Goal: Task Accomplishment & Management: Complete application form

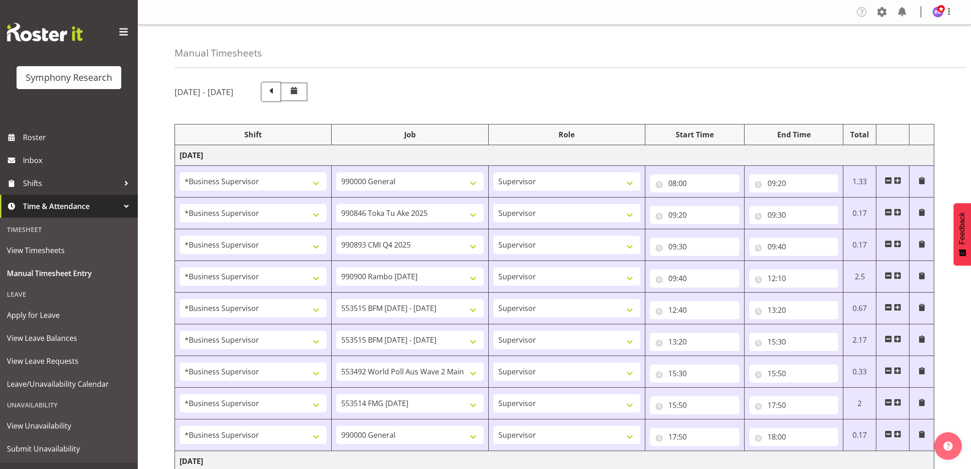
select select "1607"
select select "743"
select select "1607"
select select "9426"
select select "1607"
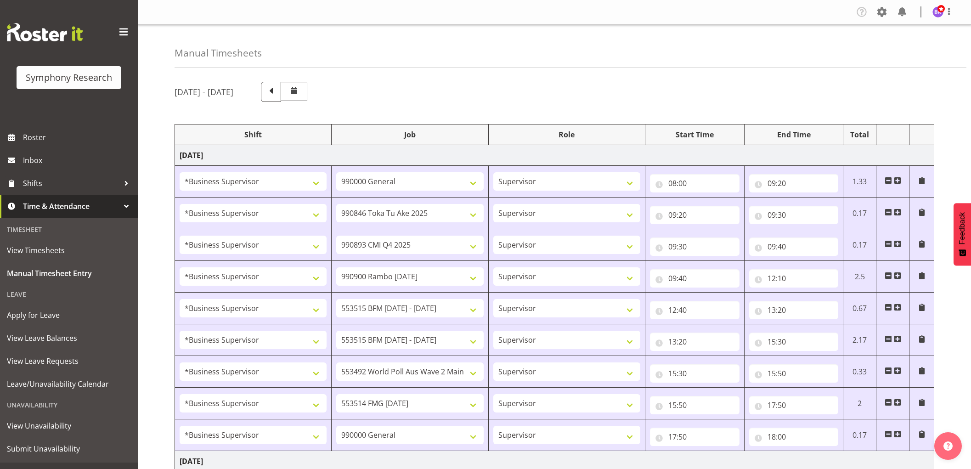
select select "10575"
select select "1607"
select select "10732"
select select "1607"
select select "10731"
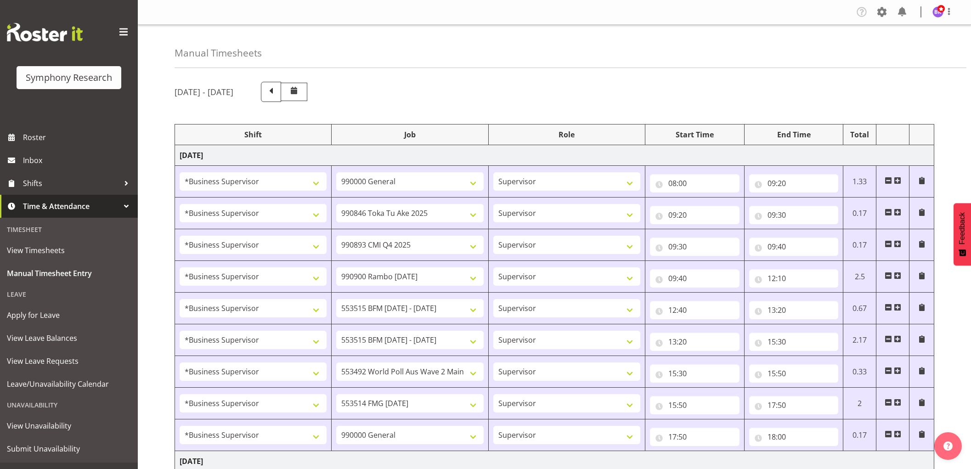
select select "1607"
select select "10731"
select select "1607"
select select "10499"
select select "1607"
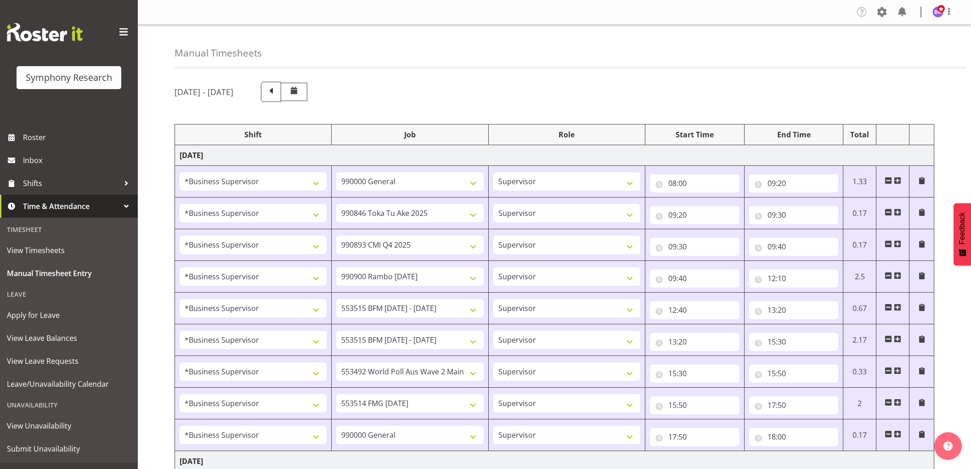
select select "10730"
select select "1607"
select select "743"
select select "1607"
select select "10527"
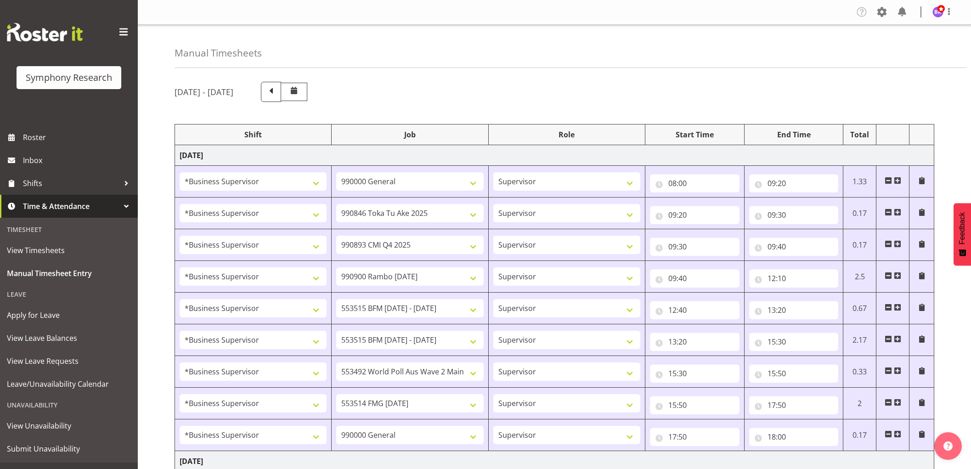
select select "1607"
select select "9426"
select select "1607"
select select "10575"
select select "1607"
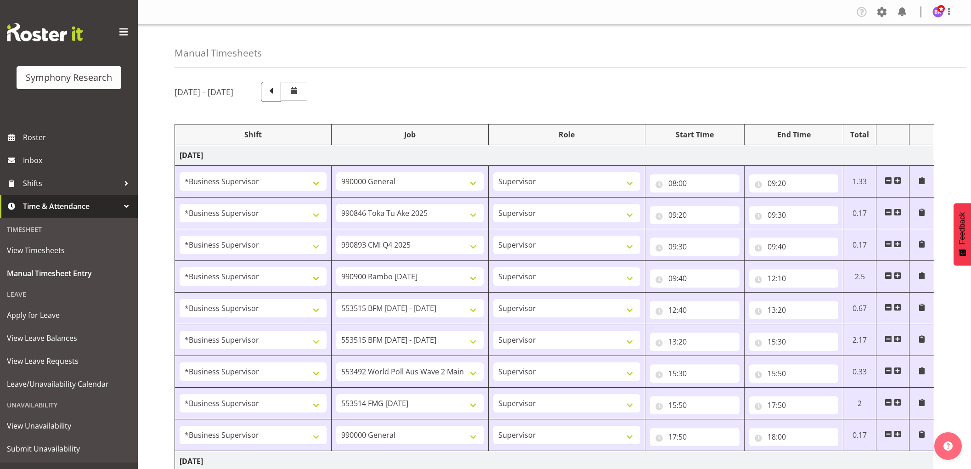
select select "10732"
select select "1607"
select select "10733"
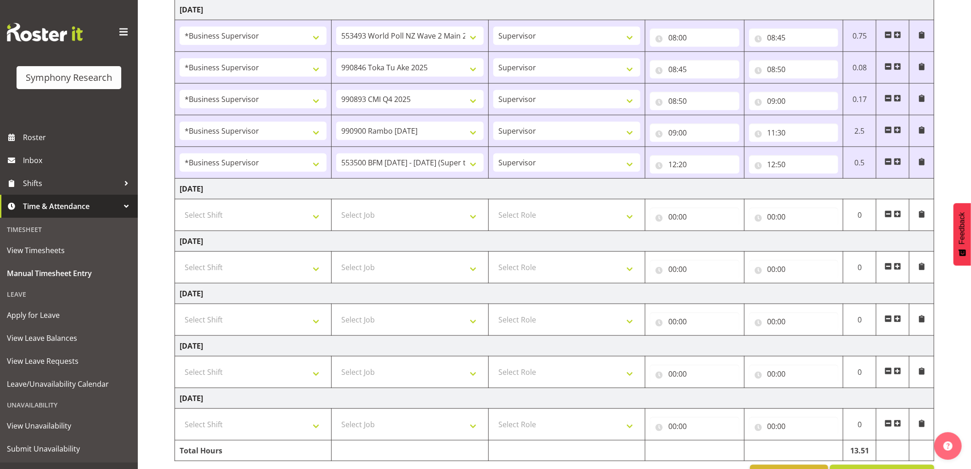
scroll to position [434, 0]
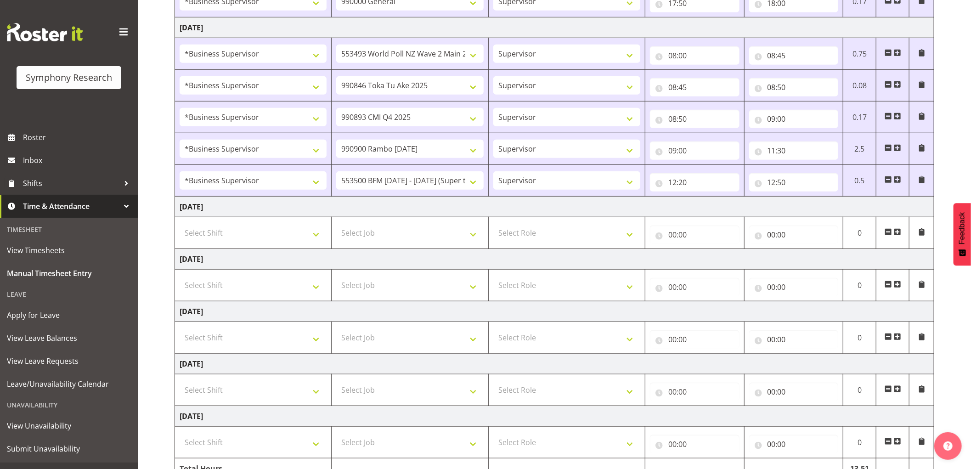
click at [899, 183] on span at bounding box center [897, 179] width 7 height 7
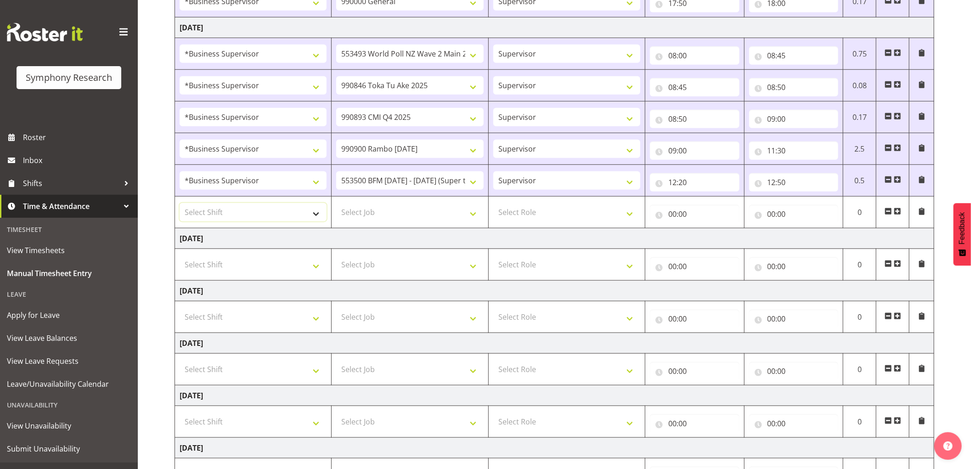
click at [282, 221] on select "Select Shift !!Weekend Residential (Roster IT Shift Label) *Business 9/10am ~ 4…" at bounding box center [253, 212] width 147 height 18
select select "1607"
click at [180, 204] on select "Select Shift !!Weekend Residential (Roster IT Shift Label) *Business 9/10am ~ 4…" at bounding box center [253, 212] width 147 height 18
click at [380, 214] on select "Select Job 550060 IF Admin 553492 World Poll Aus Wave 2 Main 2025 553493 World …" at bounding box center [409, 212] width 147 height 18
select select "10733"
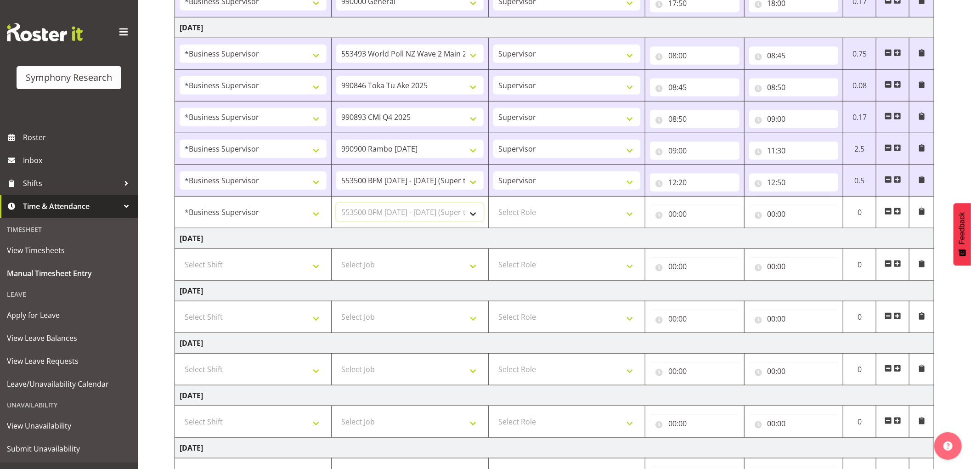
click at [336, 204] on select "Select Job 550060 IF Admin 553492 World Poll Aus Wave 2 Main 2025 553493 World …" at bounding box center [409, 212] width 147 height 18
click at [518, 213] on select "Select Role Supervisor Interviewing Briefing" at bounding box center [566, 212] width 147 height 18
select select "45"
click at [493, 204] on select "Select Role Supervisor Interviewing Briefing" at bounding box center [566, 212] width 147 height 18
click at [667, 212] on input "00:00" at bounding box center [695, 214] width 90 height 18
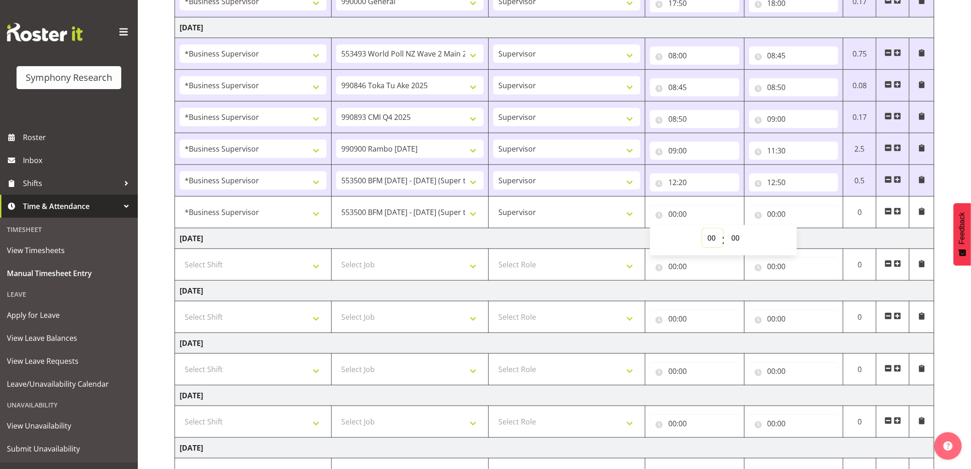
click at [710, 237] on select "00 01 02 03 04 05 06 07 08 09 10 11 12 13 14 15 16 17 18 19 20 21 22 23" at bounding box center [712, 238] width 21 height 18
select select "12"
click at [702, 229] on select "00 01 02 03 04 05 06 07 08 09 10 11 12 13 14 15 16 17 18 19 20 21 22 23" at bounding box center [712, 238] width 21 height 18
type input "12:00"
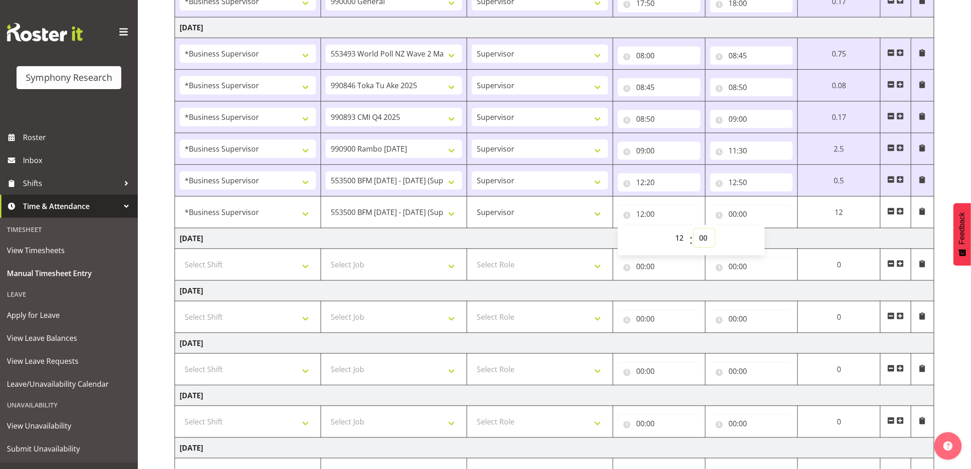
click at [705, 235] on select "00 01 02 03 04 05 06 07 08 09 10 11 12 13 14 15 16 17 18 19 20 21 22 23 24 25 2…" at bounding box center [704, 238] width 21 height 18
select select "50"
click at [694, 229] on select "00 01 02 03 04 05 06 07 08 09 10 11 12 13 14 15 16 17 18 19 20 21 22 23 24 25 2…" at bounding box center [704, 238] width 21 height 18
type input "12:50"
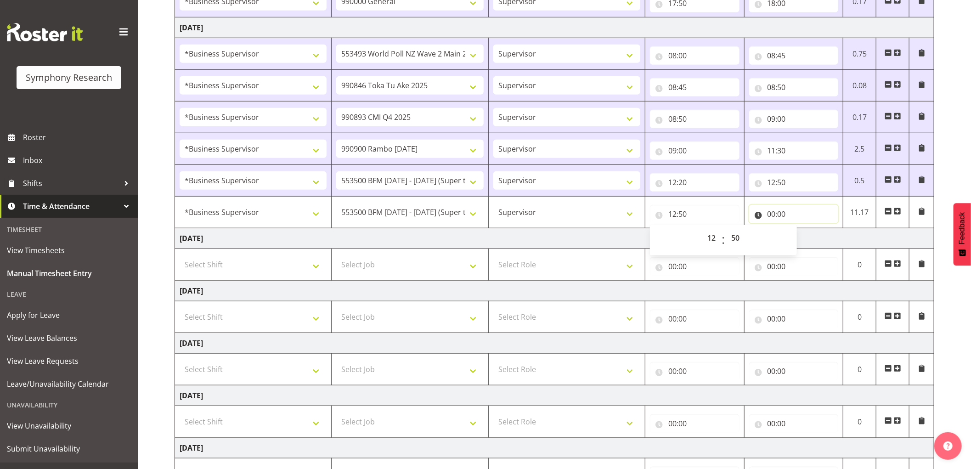
click at [769, 212] on input "00:00" at bounding box center [794, 214] width 90 height 18
click at [808, 239] on select "00 01 02 03 04 05 06 07 08 09 10 11 12 13 14 15 16 17 18 19 20 21 22 23" at bounding box center [812, 238] width 21 height 18
select select "14"
click at [802, 229] on select "00 01 02 03 04 05 06 07 08 09 10 11 12 13 14 15 16 17 18 19 20 21 22 23" at bounding box center [812, 238] width 21 height 18
type input "14:00"
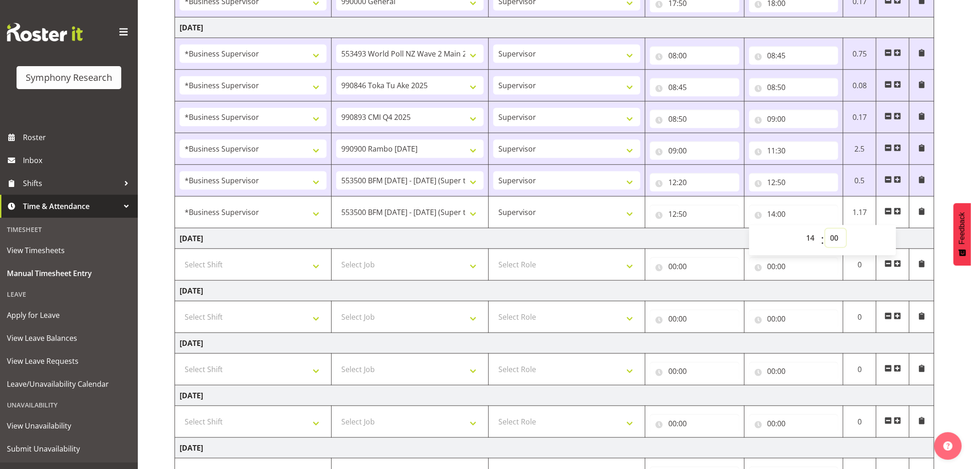
click at [833, 234] on select "00 01 02 03 04 05 06 07 08 09 10 11 12 13 14 15 16 17 18 19 20 21 22 23 24 25 2…" at bounding box center [836, 238] width 21 height 18
select select "30"
click at [826, 229] on select "00 01 02 03 04 05 06 07 08 09 10 11 12 13 14 15 16 17 18 19 20 21 22 23 24 25 2…" at bounding box center [836, 238] width 21 height 18
type input "14:30"
drag, startPoint x: 896, startPoint y: 209, endPoint x: 622, endPoint y: 273, distance: 281.3
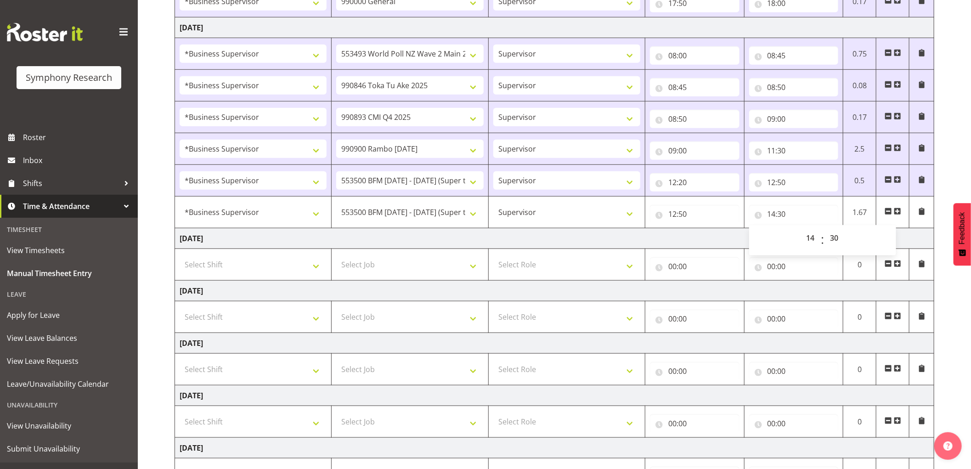
click at [896, 209] on span at bounding box center [897, 211] width 7 height 7
